Goal: Task Accomplishment & Management: Manage account settings

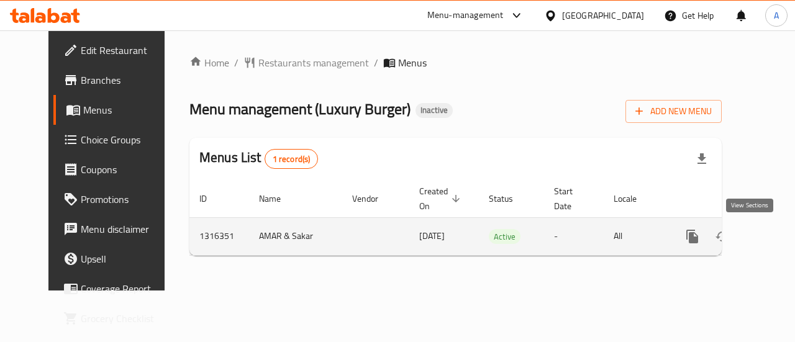
click at [776, 231] on icon "enhanced table" at bounding box center [781, 236] width 11 height 11
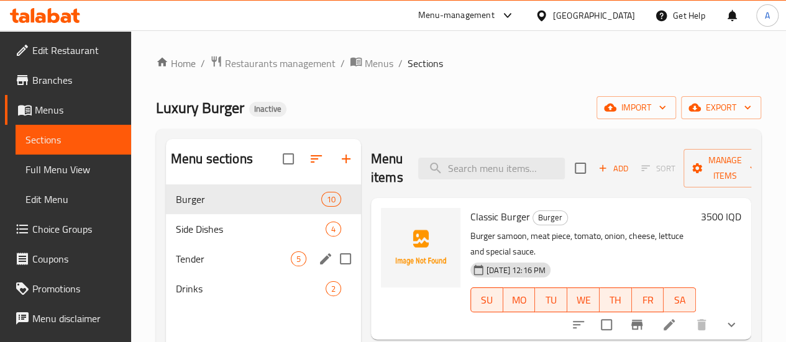
scroll to position [1, 0]
click at [201, 244] on div "Side Dishes 4" at bounding box center [263, 229] width 195 height 30
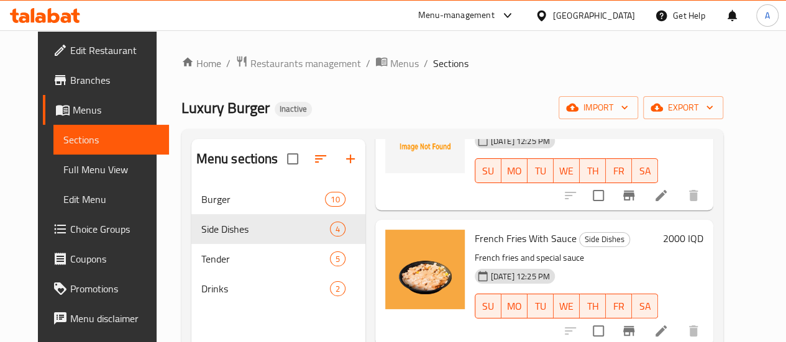
scroll to position [174, 0]
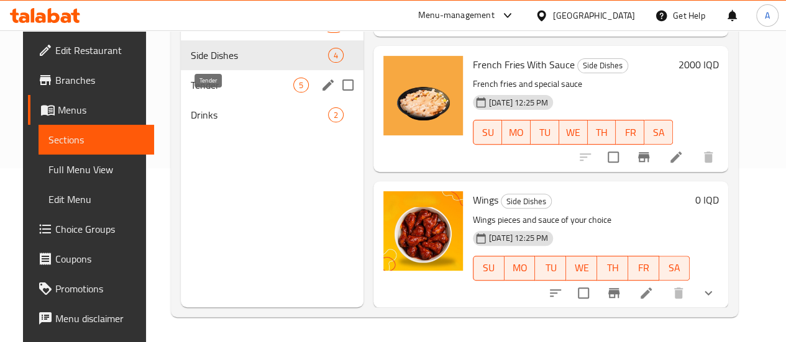
click at [215, 93] on span "Tender" at bounding box center [242, 85] width 102 height 15
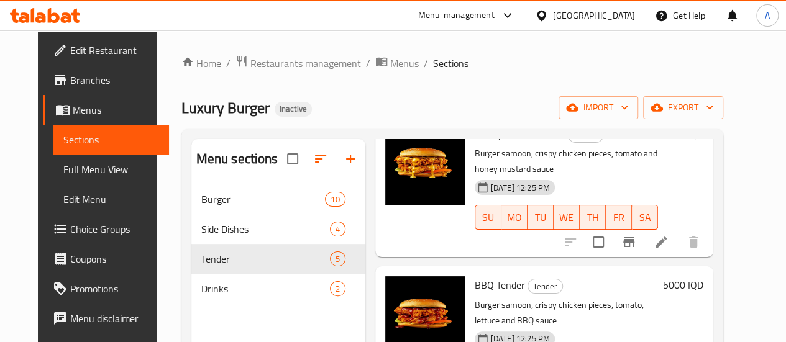
scroll to position [174, 0]
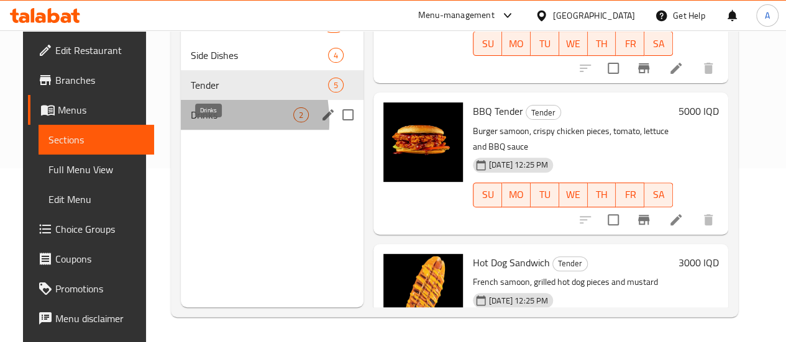
click at [191, 122] on span "Drinks" at bounding box center [242, 114] width 102 height 15
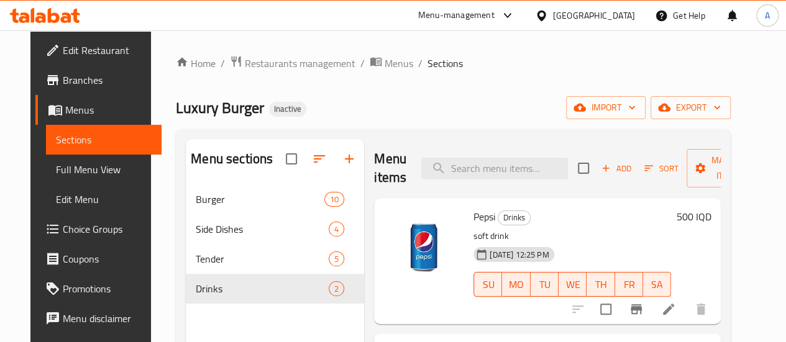
scroll to position [174, 0]
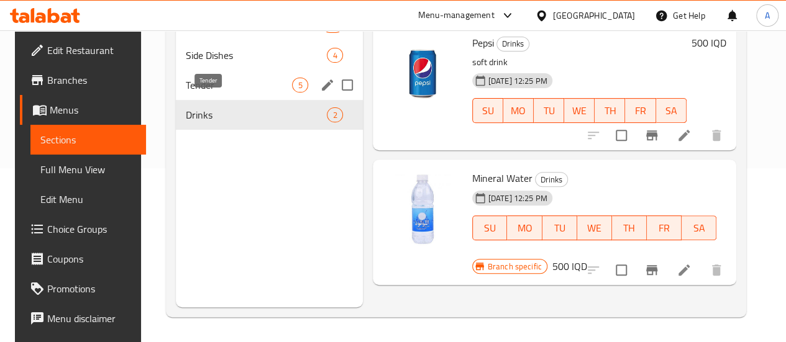
click at [190, 93] on span "Tender" at bounding box center [239, 85] width 106 height 15
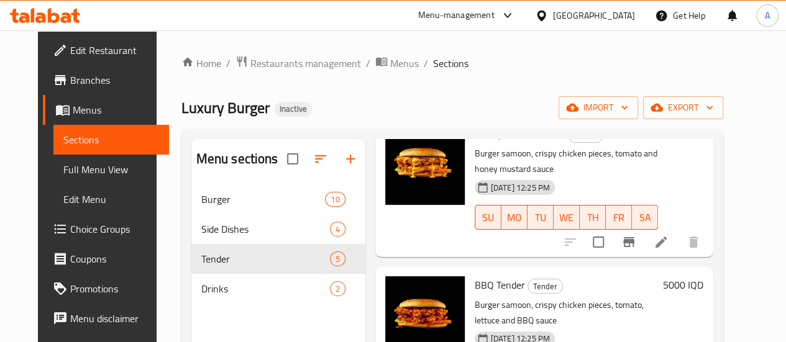
scroll to position [174, 0]
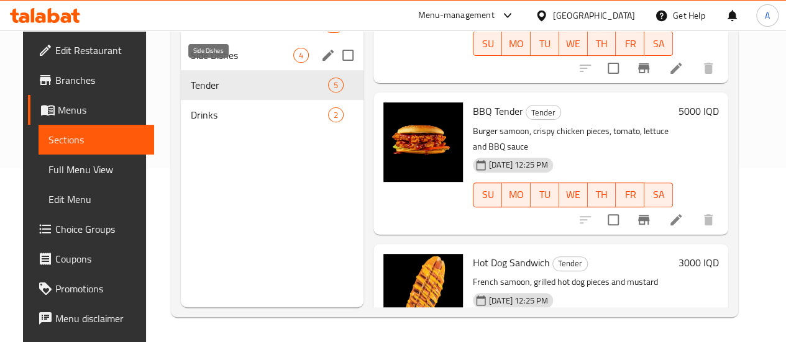
click at [199, 63] on span "Side Dishes" at bounding box center [242, 55] width 102 height 15
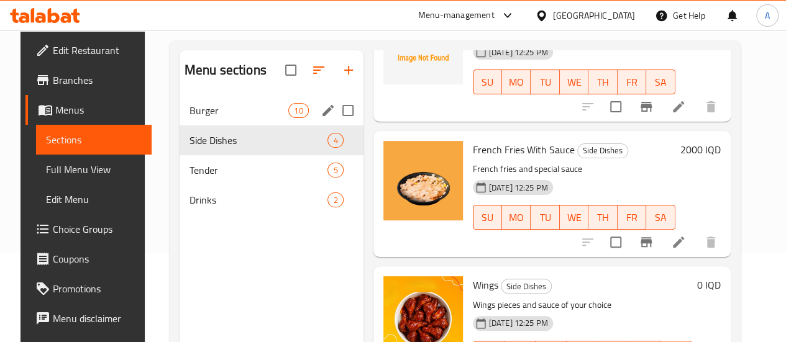
click at [212, 118] on span "Burger" at bounding box center [238, 110] width 99 height 15
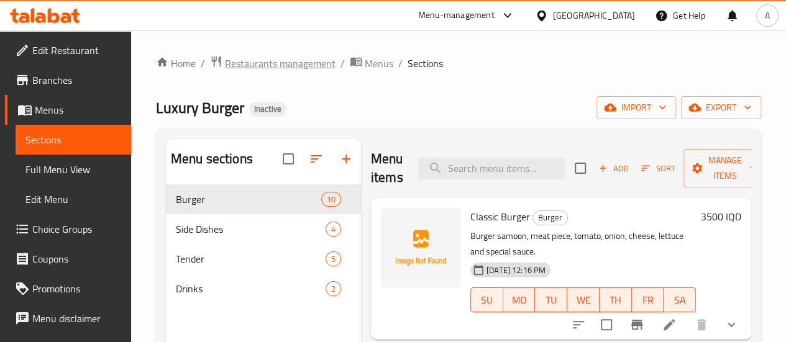
click at [278, 57] on span "Restaurants management" at bounding box center [280, 63] width 111 height 15
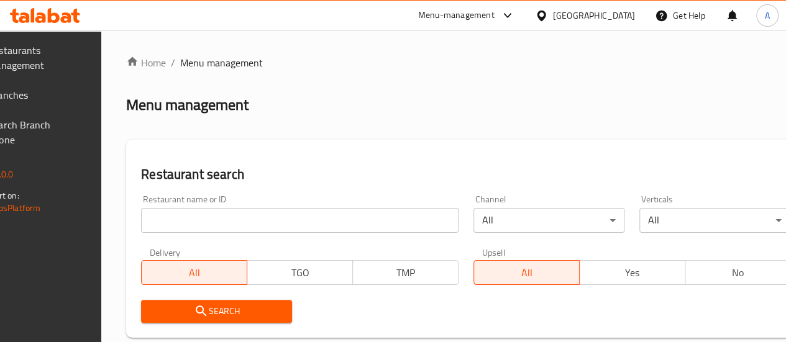
click at [5, 84] on link "Branches" at bounding box center [24, 95] width 126 height 30
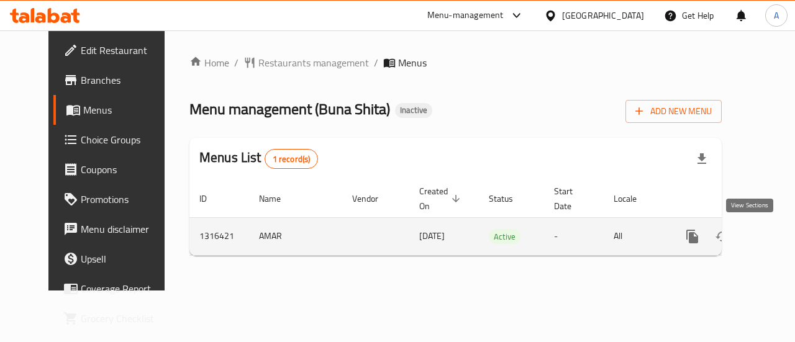
click at [775, 230] on icon "enhanced table" at bounding box center [782, 236] width 15 height 15
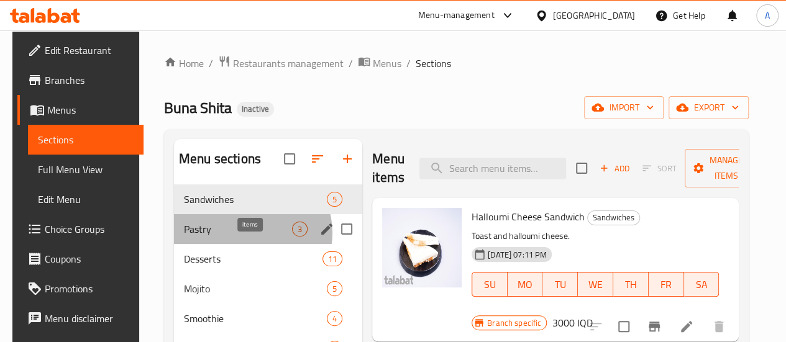
click at [293, 235] on span "3" at bounding box center [300, 230] width 14 height 12
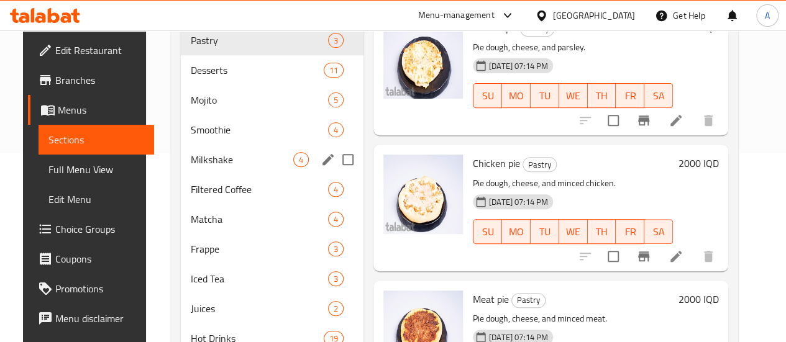
scroll to position [185, 0]
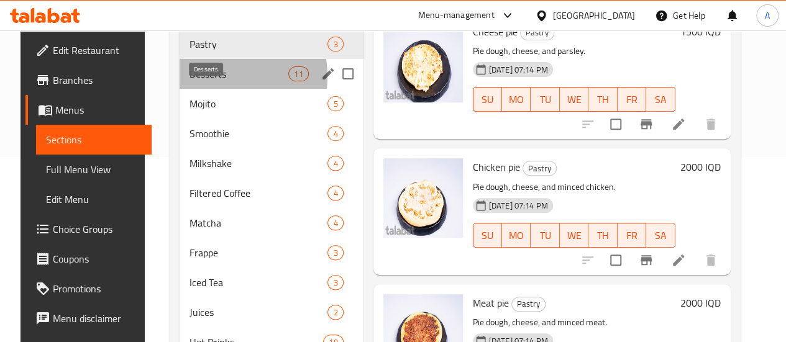
click at [198, 81] on span "Desserts" at bounding box center [238, 73] width 99 height 15
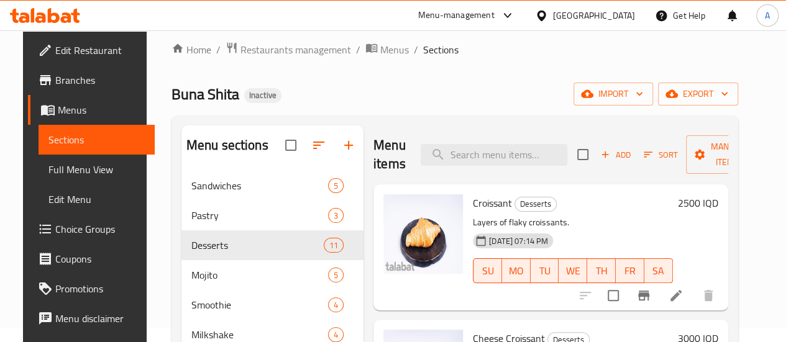
scroll to position [13, 0]
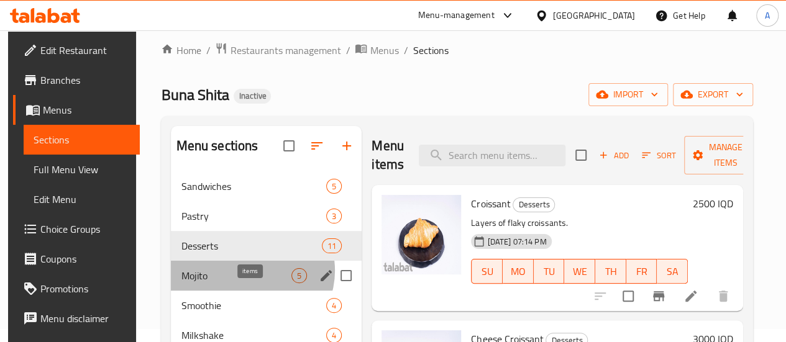
click at [292, 282] on span "5" at bounding box center [299, 276] width 14 height 12
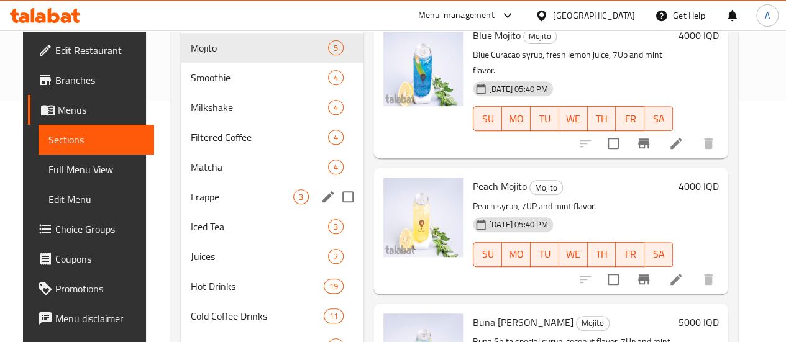
scroll to position [214, 0]
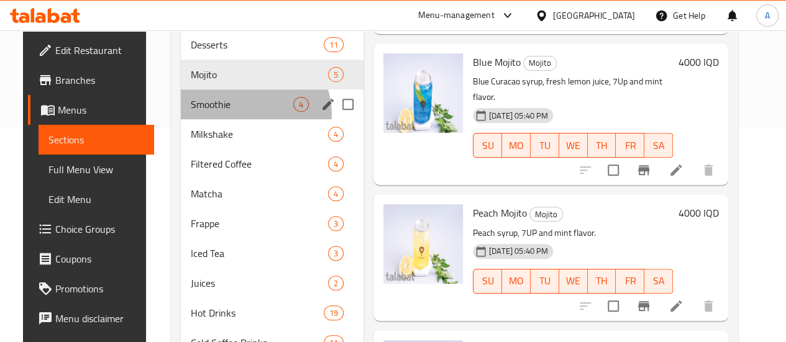
click at [223, 119] on div "Smoothie 4" at bounding box center [272, 104] width 183 height 30
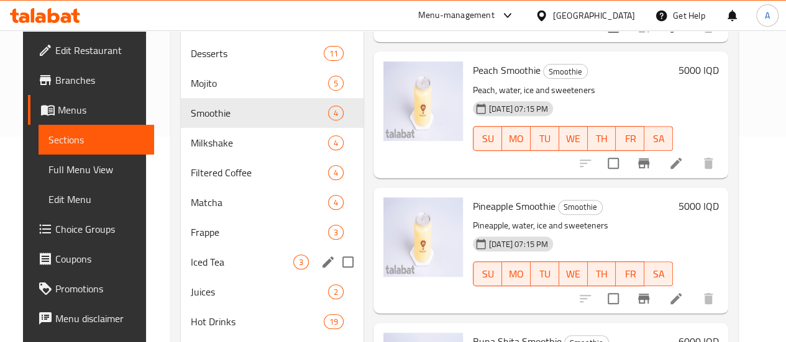
scroll to position [209, 0]
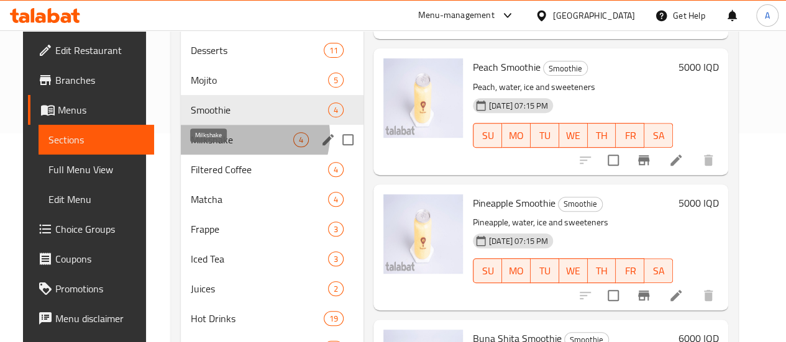
click at [235, 147] on span "Milkshake" at bounding box center [242, 139] width 102 height 15
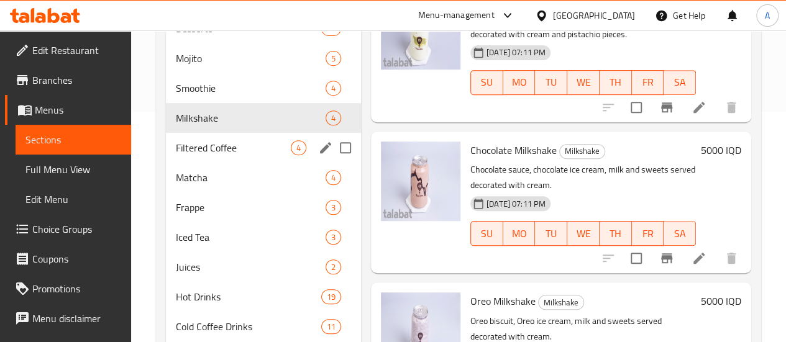
click at [225, 152] on div "Filtered Coffee 4" at bounding box center [263, 148] width 195 height 30
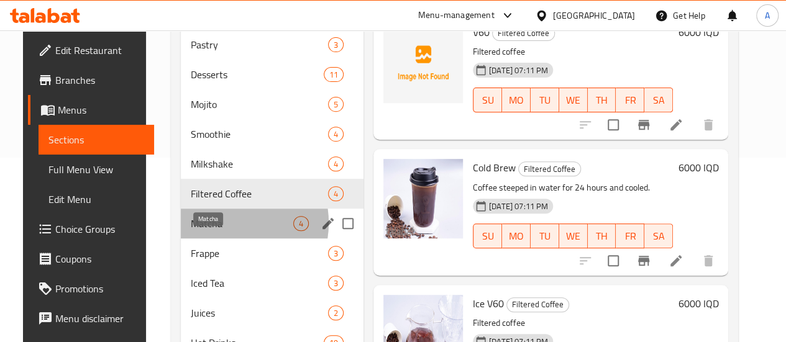
click at [209, 231] on span "Matcha" at bounding box center [242, 223] width 102 height 15
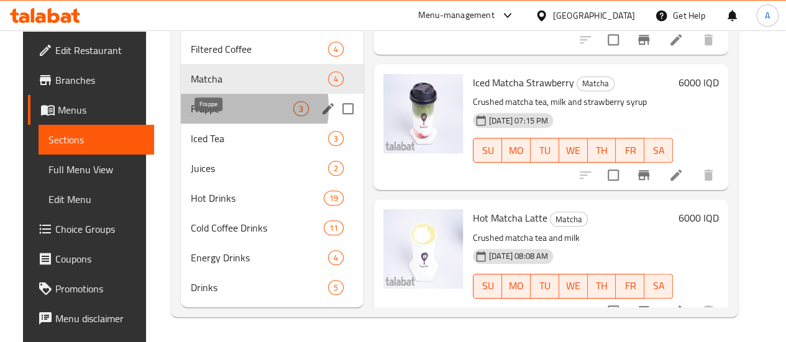
click at [209, 108] on span "Frappe" at bounding box center [242, 108] width 102 height 15
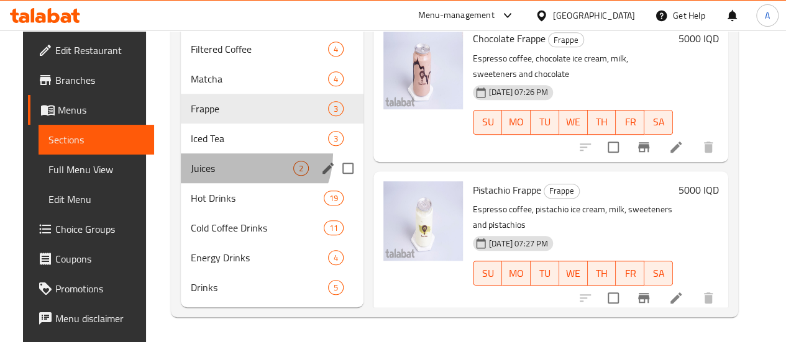
click at [221, 153] on div "Juices 2" at bounding box center [272, 168] width 183 height 30
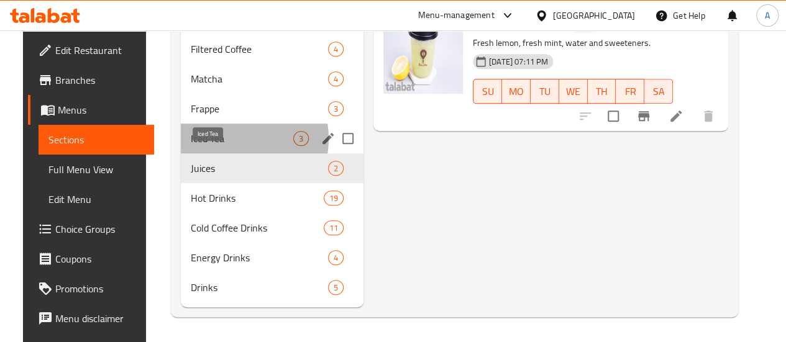
click at [219, 139] on span "Iced Tea" at bounding box center [242, 138] width 102 height 15
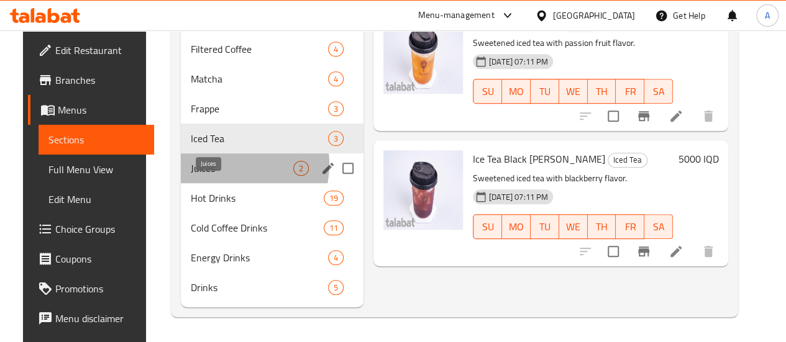
click at [212, 165] on span "Juices" at bounding box center [242, 168] width 102 height 15
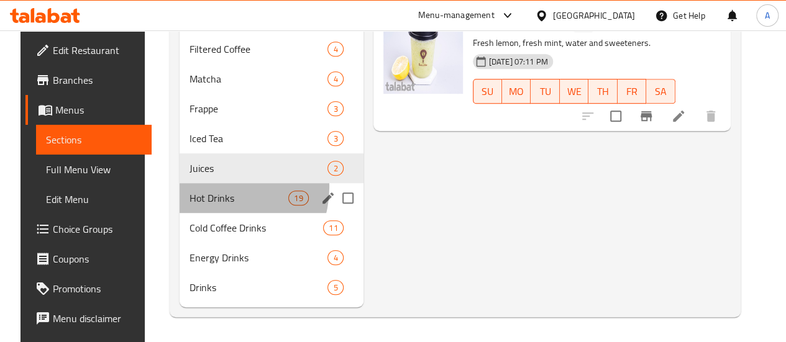
click at [210, 188] on div "Hot Drinks 19" at bounding box center [272, 198] width 184 height 30
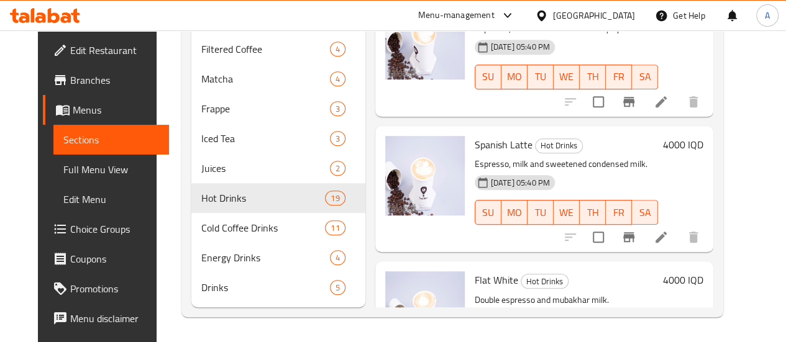
scroll to position [347, 0]
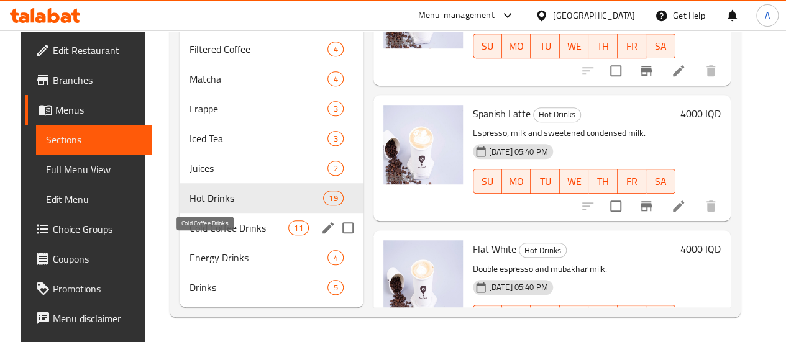
click at [190, 226] on span "Cold Coffee Drinks" at bounding box center [238, 228] width 99 height 15
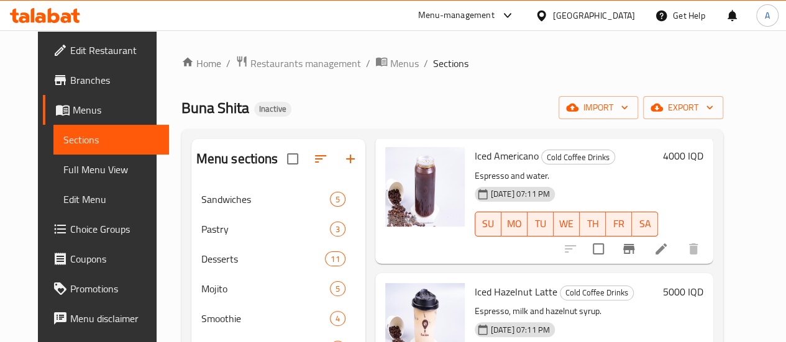
scroll to position [347, 0]
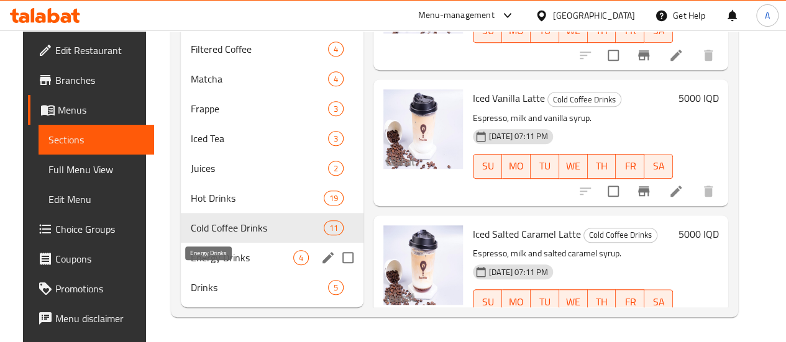
click at [227, 257] on span "Energy Drinks" at bounding box center [242, 257] width 102 height 15
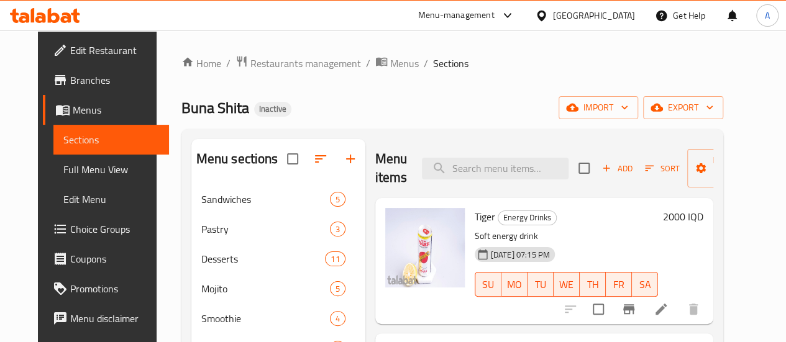
scroll to position [347, 0]
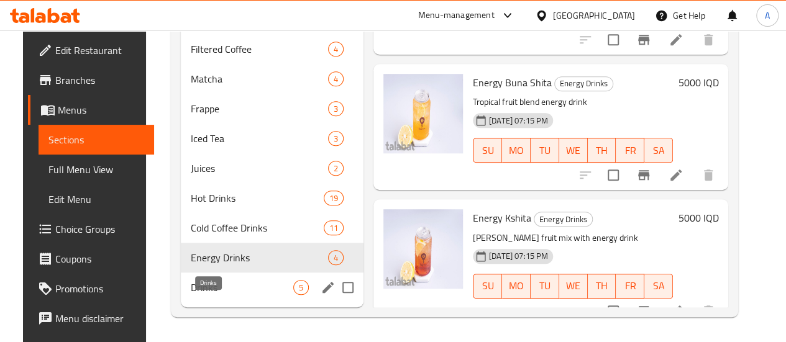
click at [203, 290] on span "Drinks" at bounding box center [242, 287] width 102 height 15
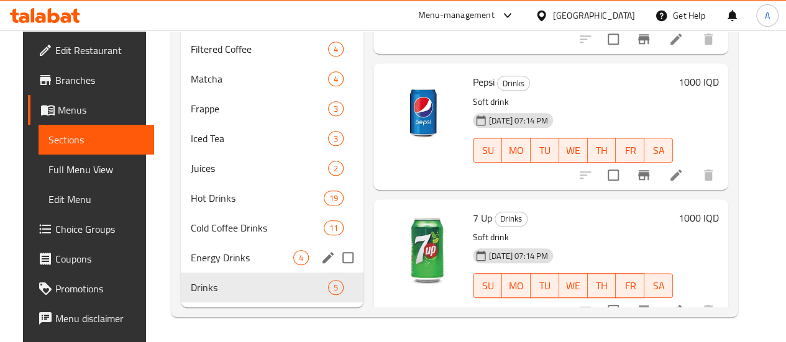
click at [227, 268] on div "Energy Drinks 4" at bounding box center [272, 258] width 183 height 30
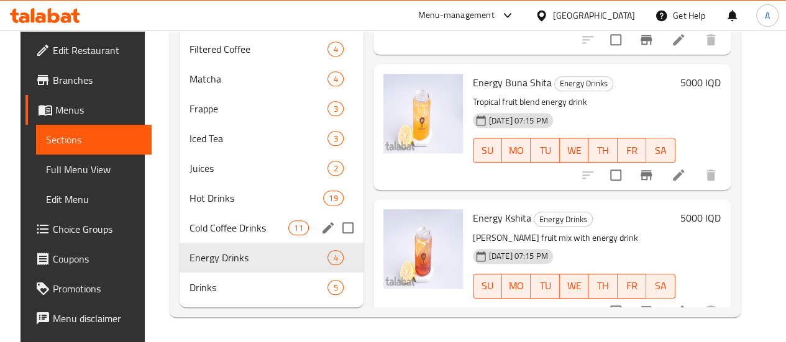
click at [196, 224] on span "Cold Coffee Drinks" at bounding box center [238, 228] width 99 height 15
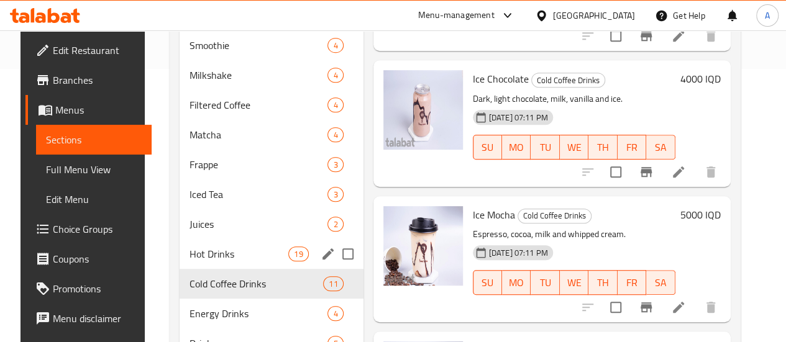
click at [214, 262] on span "Hot Drinks" at bounding box center [238, 254] width 99 height 15
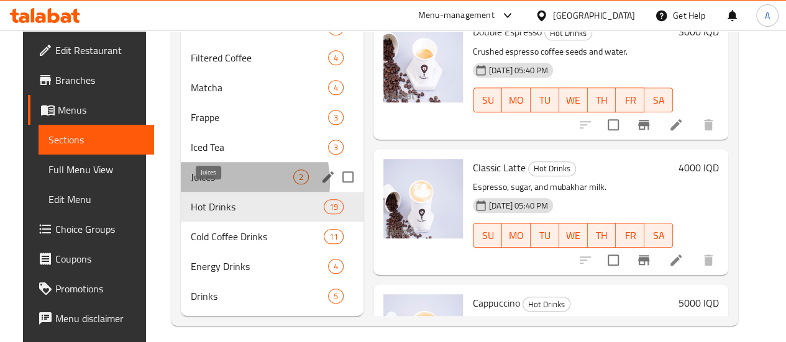
click at [209, 184] on span "Juices" at bounding box center [242, 177] width 102 height 15
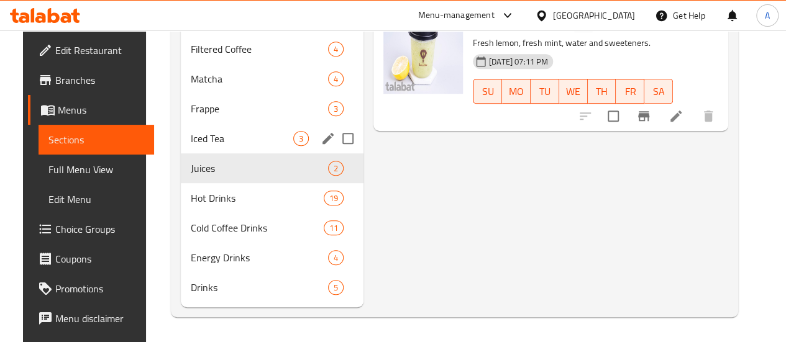
click at [206, 146] on div "Iced Tea 3" at bounding box center [272, 139] width 183 height 30
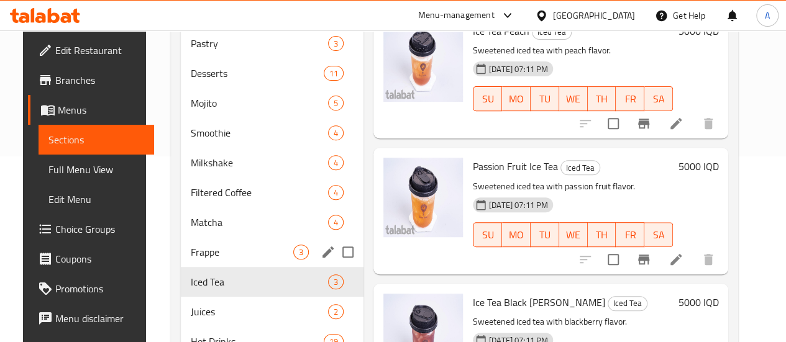
click at [201, 259] on div "Frappe 3" at bounding box center [272, 252] width 183 height 30
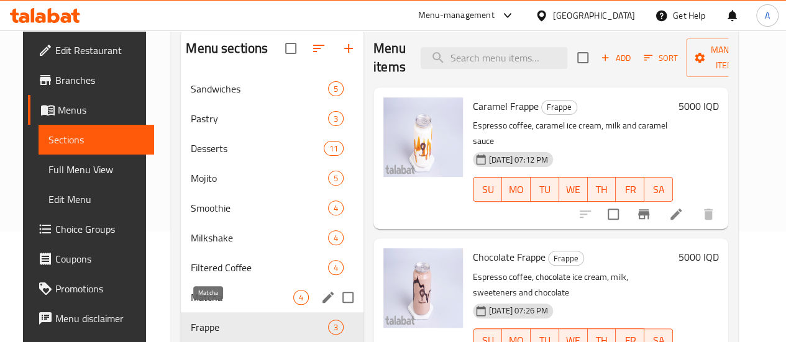
click at [199, 305] on span "Matcha" at bounding box center [242, 297] width 102 height 15
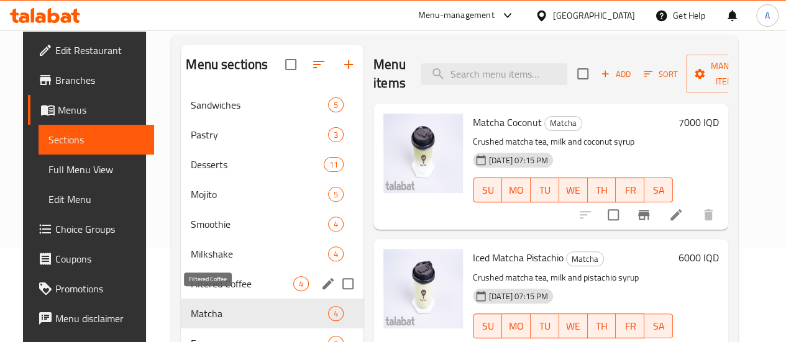
click at [210, 291] on span "Filtered Coffee" at bounding box center [242, 283] width 102 height 15
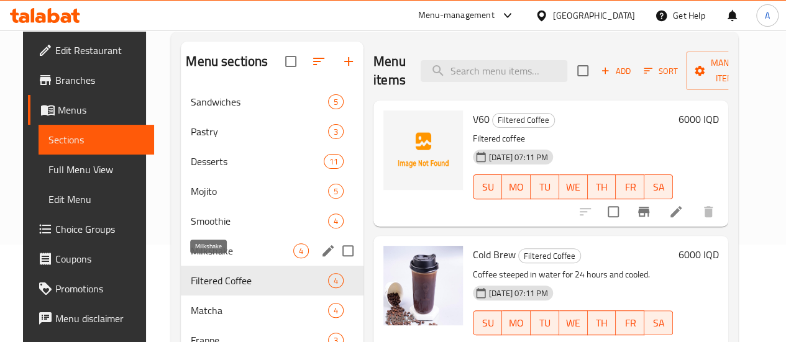
click at [214, 258] on span "Milkshake" at bounding box center [242, 251] width 102 height 15
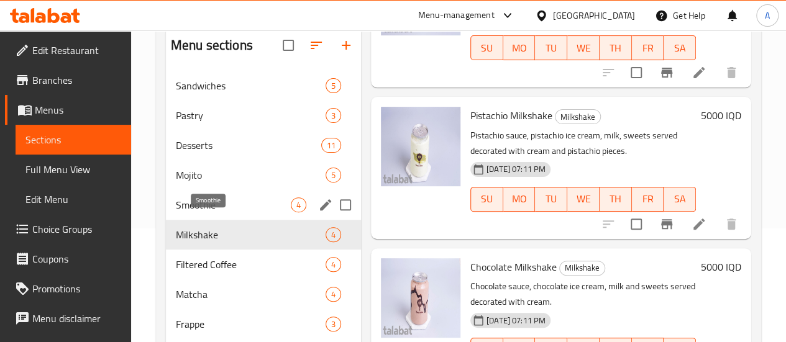
click at [214, 212] on span "Smoothie" at bounding box center [233, 205] width 115 height 15
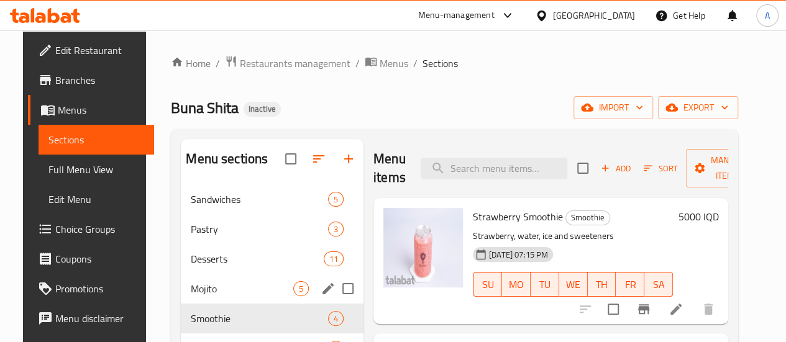
click at [216, 298] on div "Mojito 5" at bounding box center [272, 289] width 183 height 30
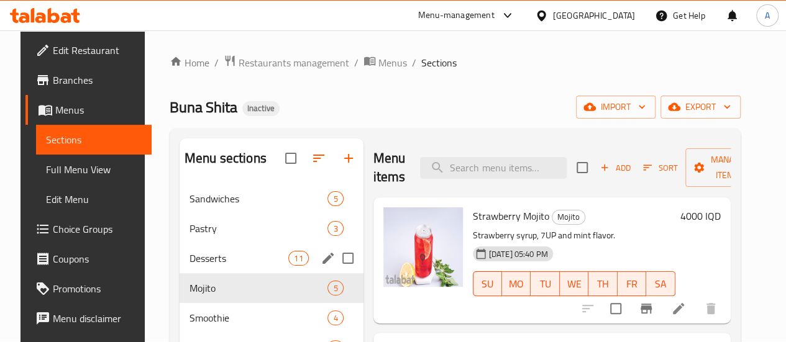
click at [207, 266] on span "Desserts" at bounding box center [238, 258] width 99 height 15
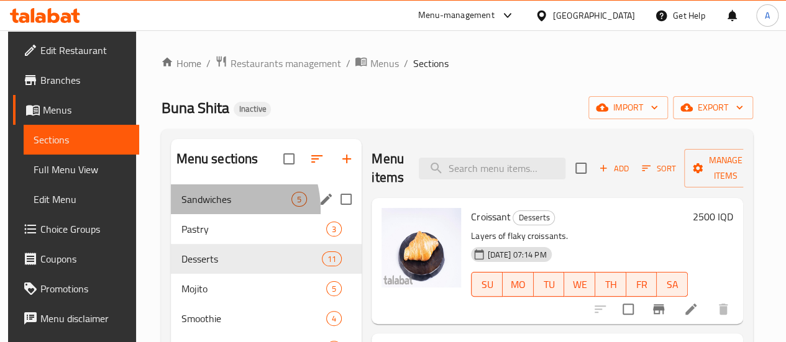
click at [199, 214] on div "Sandwiches 5" at bounding box center [266, 199] width 191 height 30
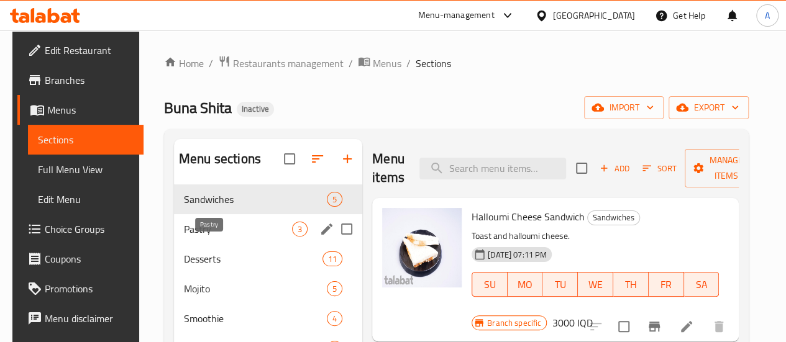
click at [212, 237] on span "Pastry" at bounding box center [238, 229] width 108 height 15
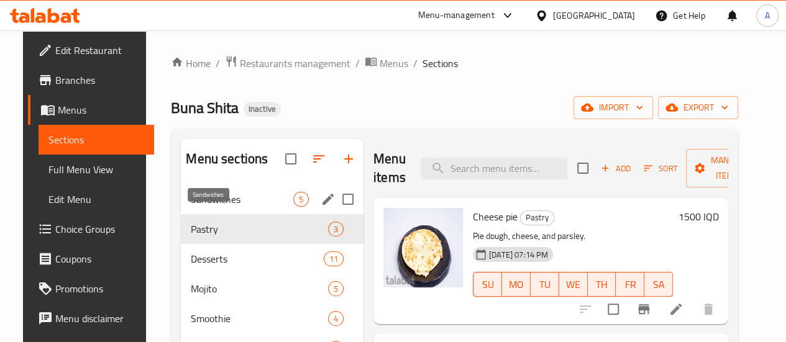
click at [224, 207] on span "Sandwiches" at bounding box center [242, 199] width 102 height 15
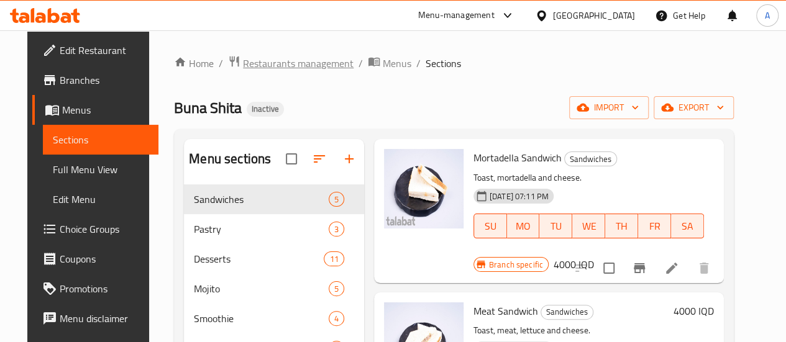
click at [247, 58] on span "Restaurants management" at bounding box center [298, 63] width 111 height 15
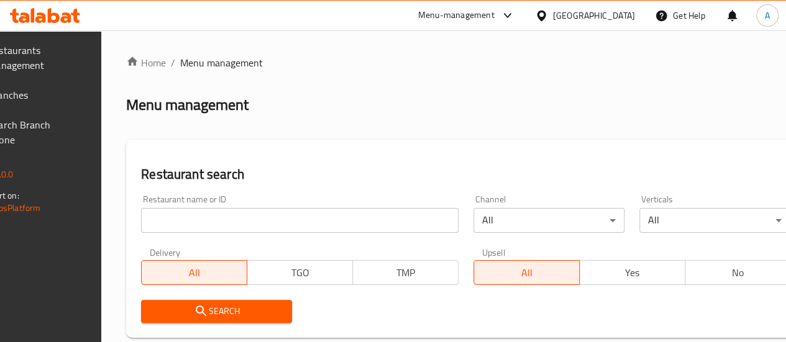
click at [77, 98] on span "Branches" at bounding box center [32, 95] width 89 height 15
